Goal: Browse casually

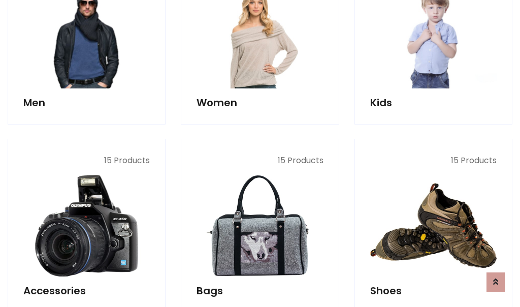
scroll to position [340, 0]
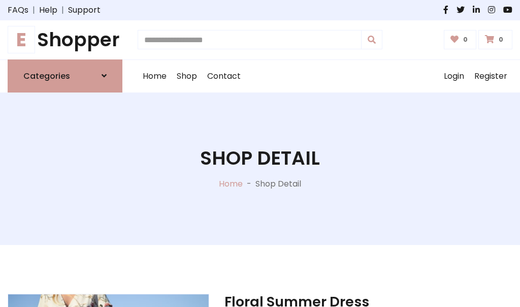
click at [65, 40] on h1 "E Shopper" at bounding box center [65, 39] width 115 height 23
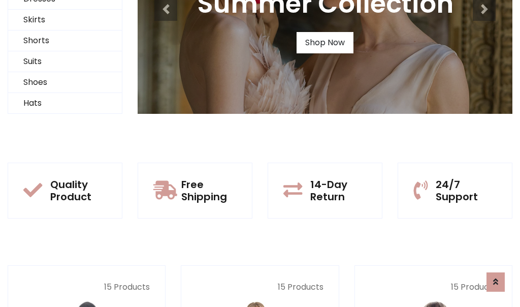
scroll to position [98, 0]
